Goal: Ask a question

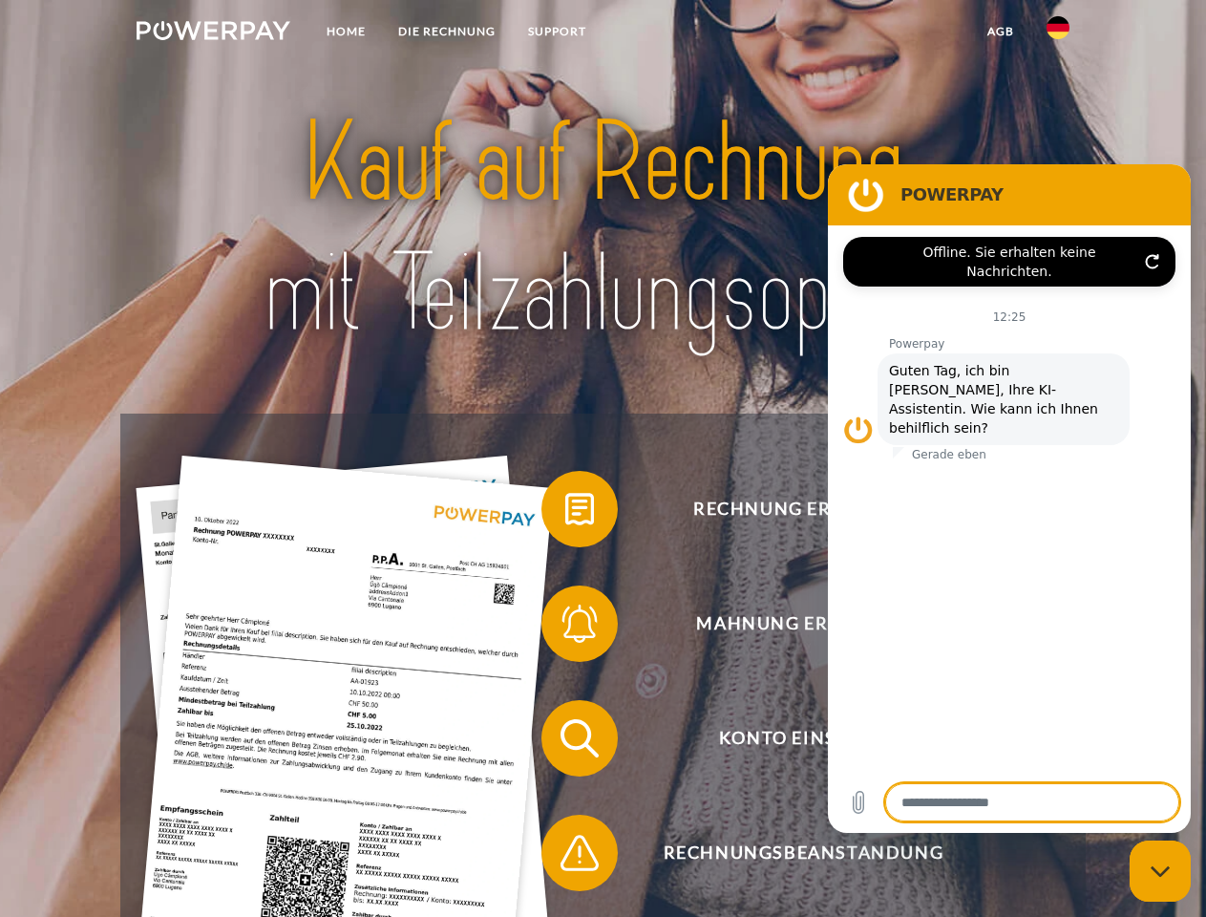
click at [213, 33] on img at bounding box center [214, 30] width 154 height 19
click at [1058, 33] on img at bounding box center [1058, 27] width 23 height 23
click at [1000, 32] on link "agb" at bounding box center [1000, 31] width 59 height 34
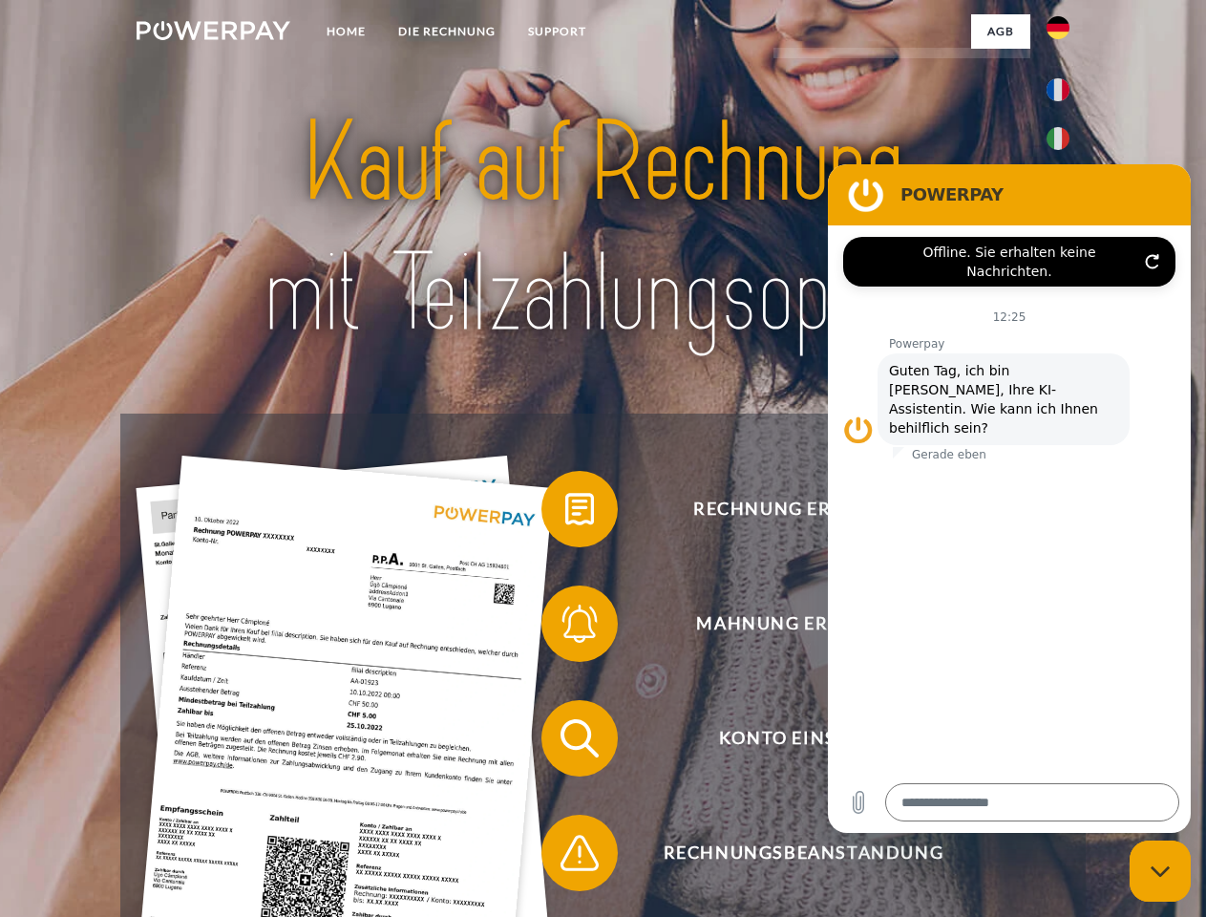
click at [565, 513] on span at bounding box center [550, 508] width 95 height 95
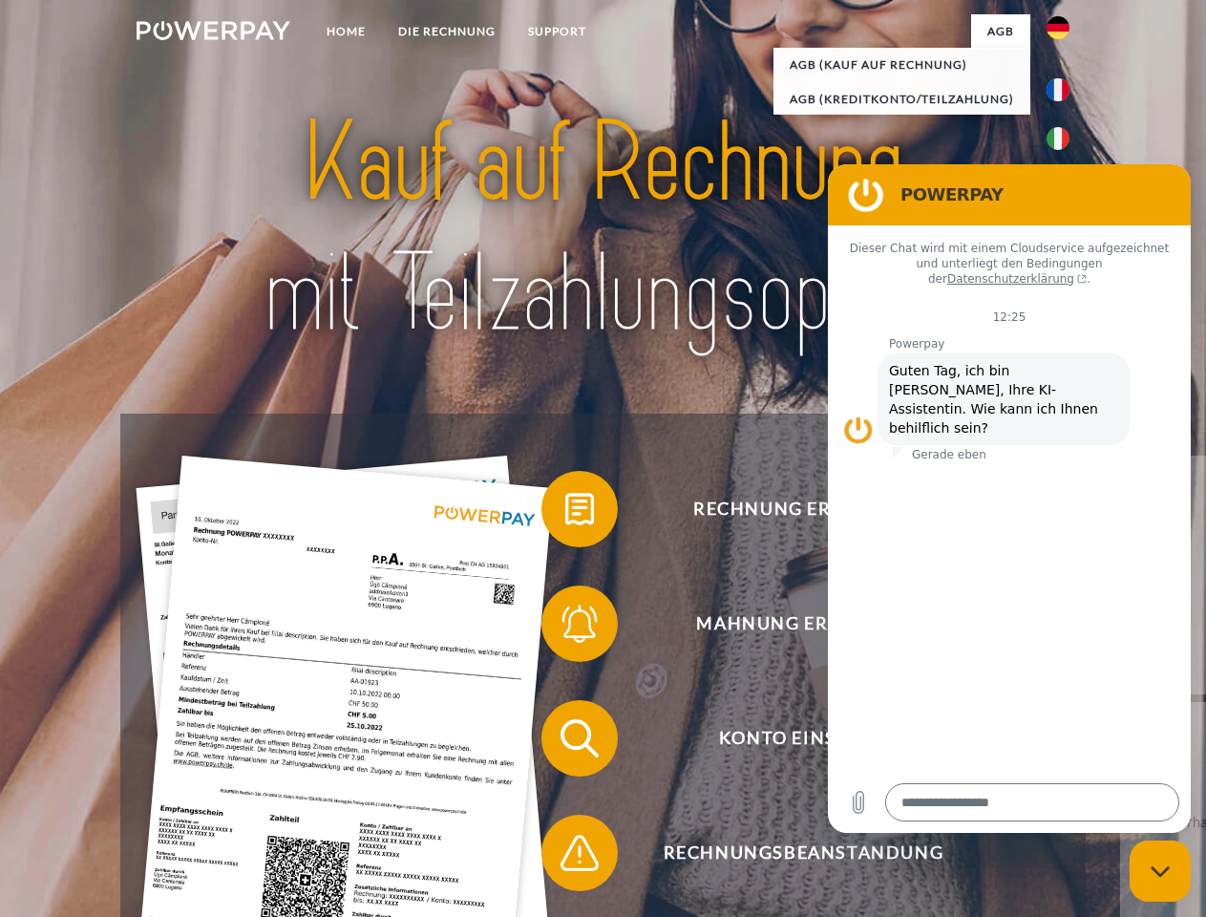
click at [565, 627] on span at bounding box center [550, 623] width 95 height 95
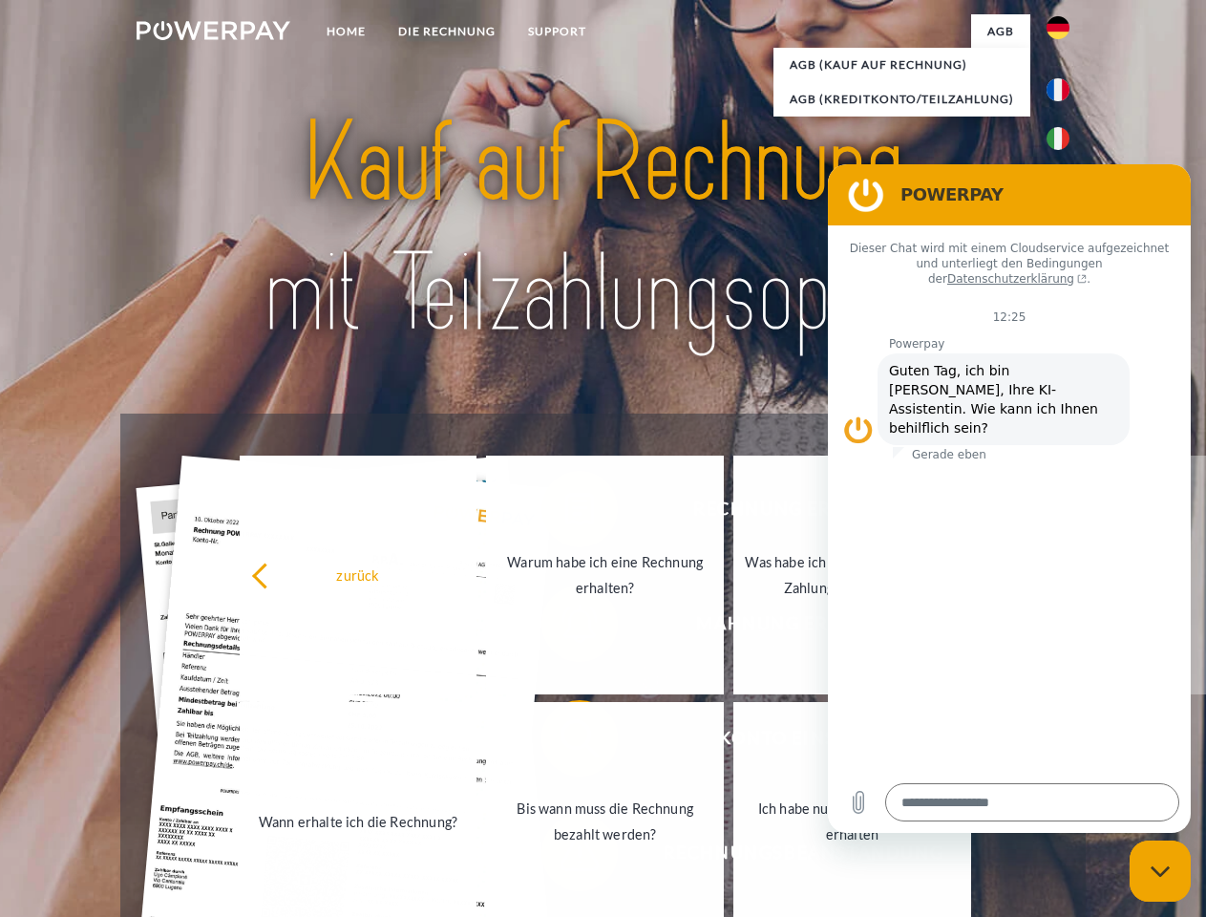
click at [565, 742] on link "Bis wann muss die Rechnung bezahlt werden?" at bounding box center [605, 821] width 238 height 239
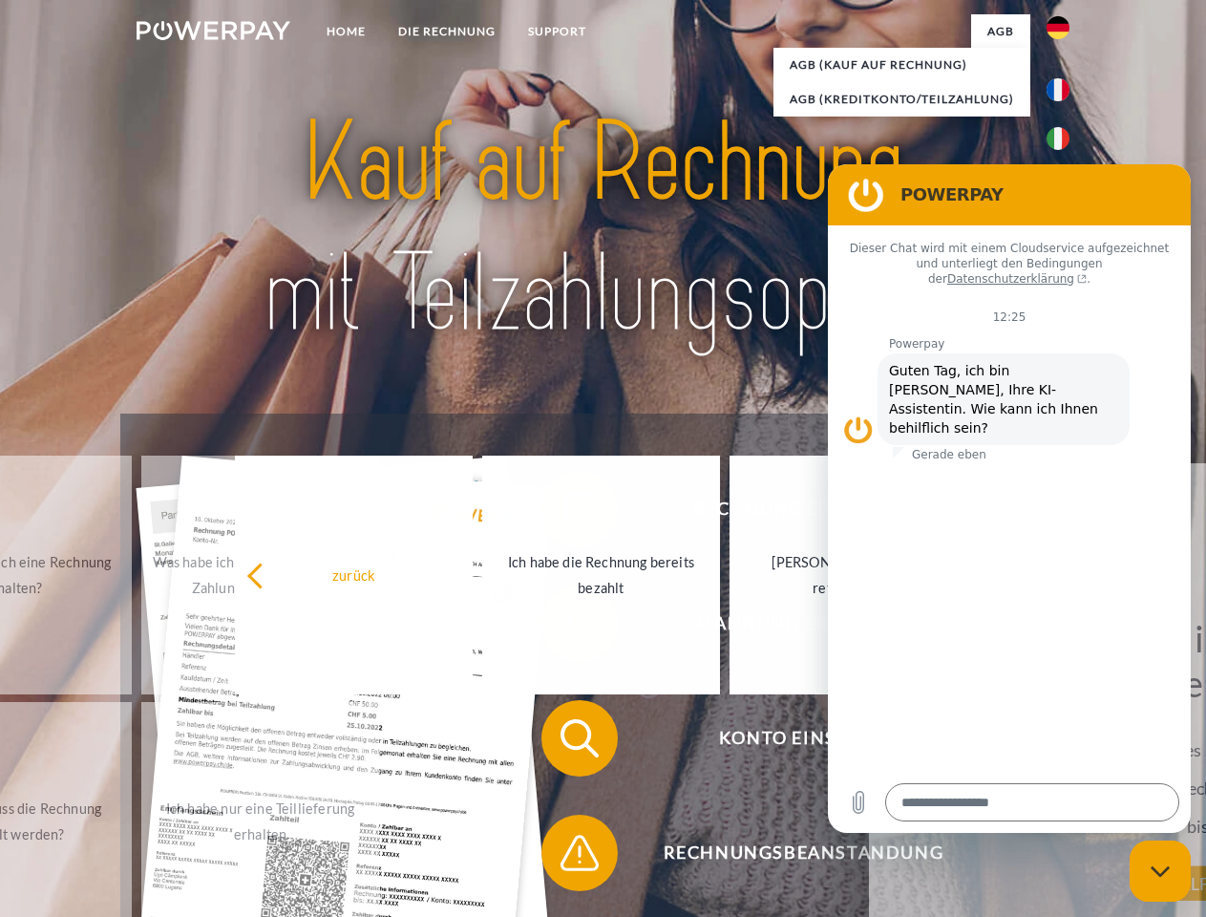
click at [565, 856] on span at bounding box center [550, 852] width 95 height 95
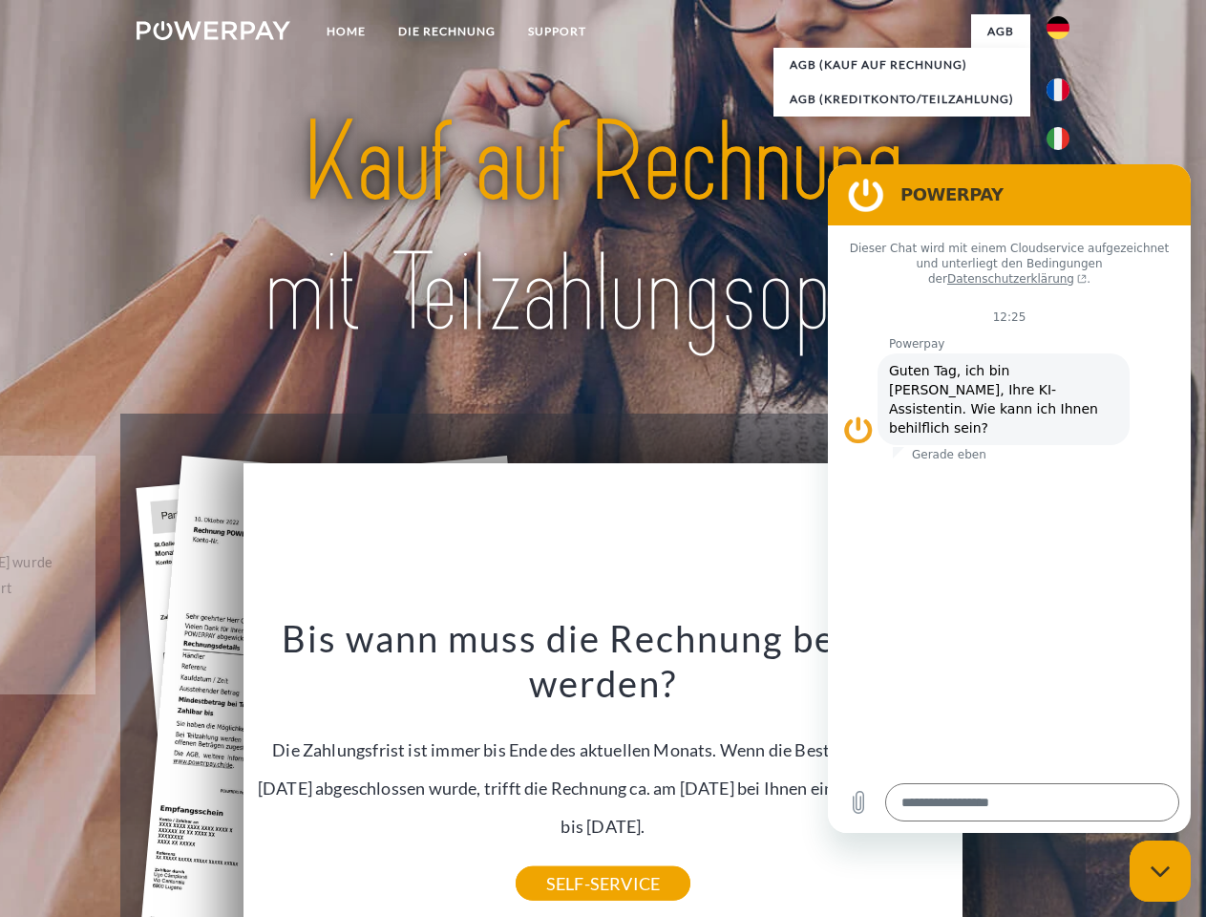
click at [1160, 871] on icon "Messaging-Fenster schließen" at bounding box center [1161, 871] width 20 height 12
type textarea "*"
